Goal: Book appointment/travel/reservation

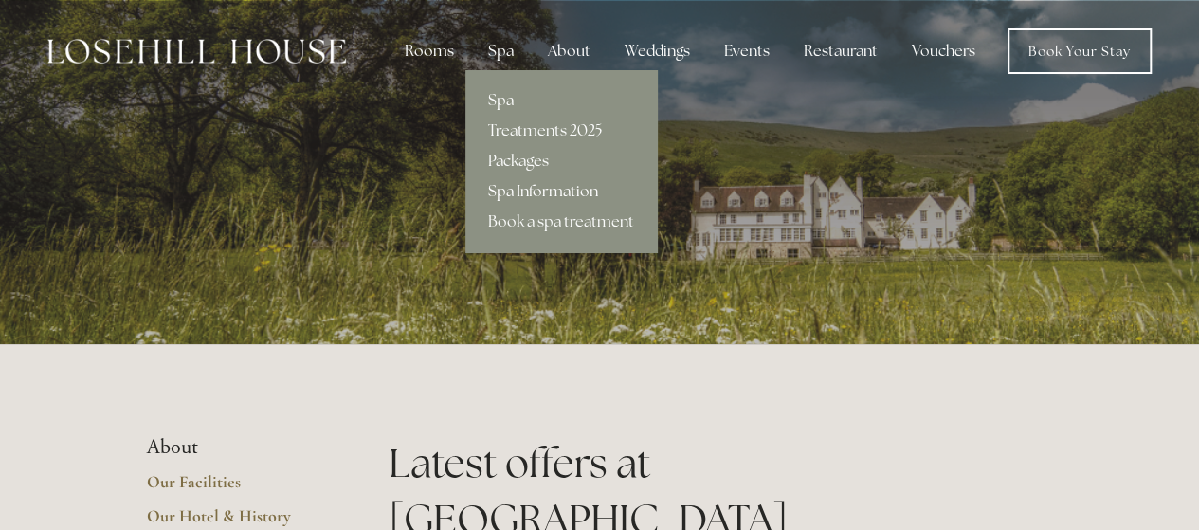
click at [512, 189] on link "Spa Information" at bounding box center [560, 191] width 191 height 30
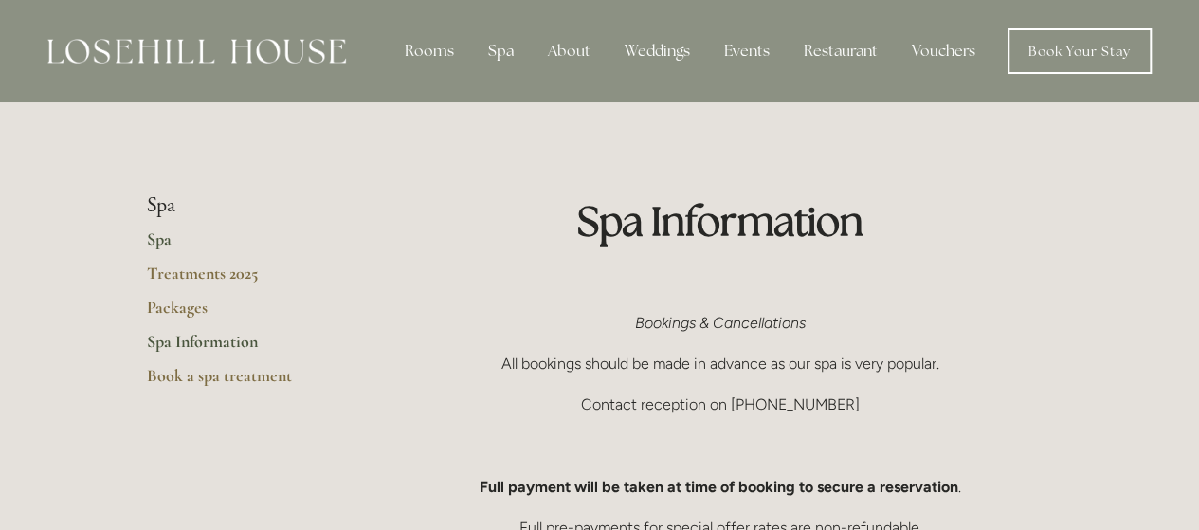
click at [160, 240] on link "Spa" at bounding box center [237, 245] width 181 height 34
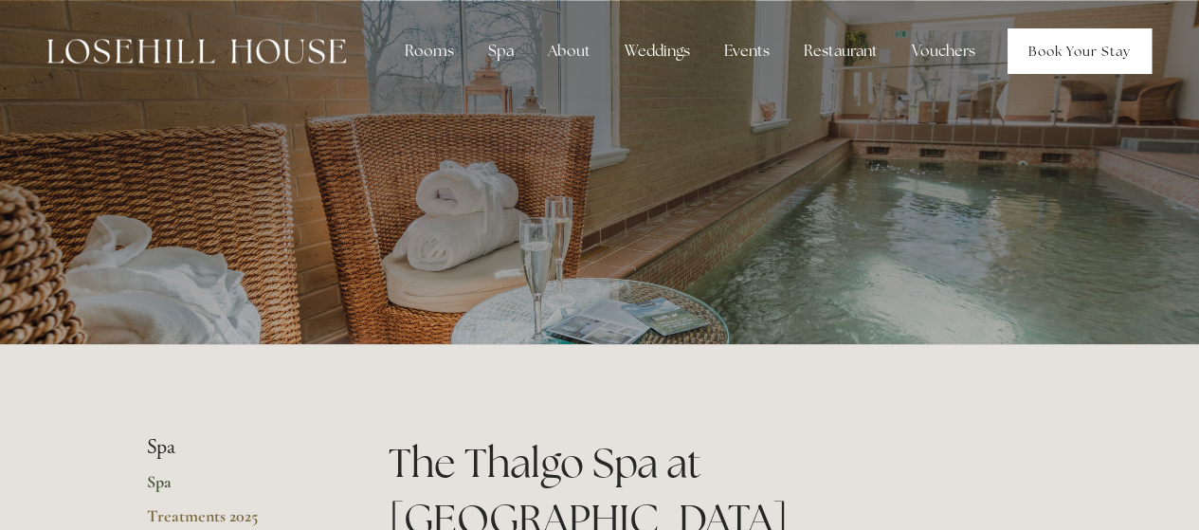
click at [1044, 57] on link "Book Your Stay" at bounding box center [1079, 50] width 144 height 45
